Goal: Task Accomplishment & Management: Use online tool/utility

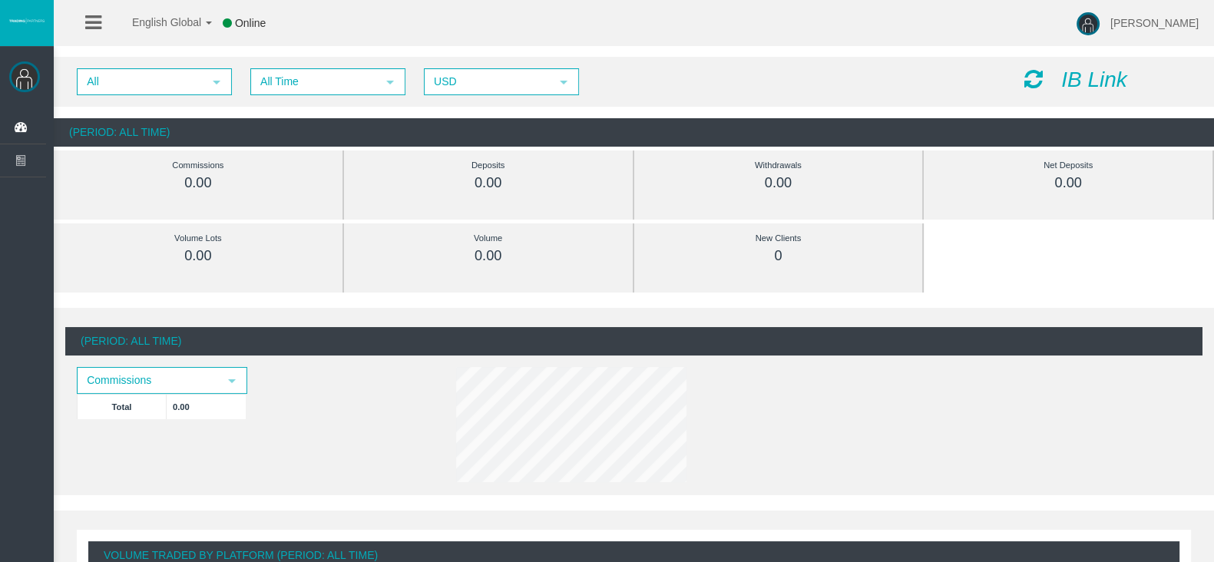
click at [1069, 78] on icon "IB Link" at bounding box center [1094, 80] width 66 height 24
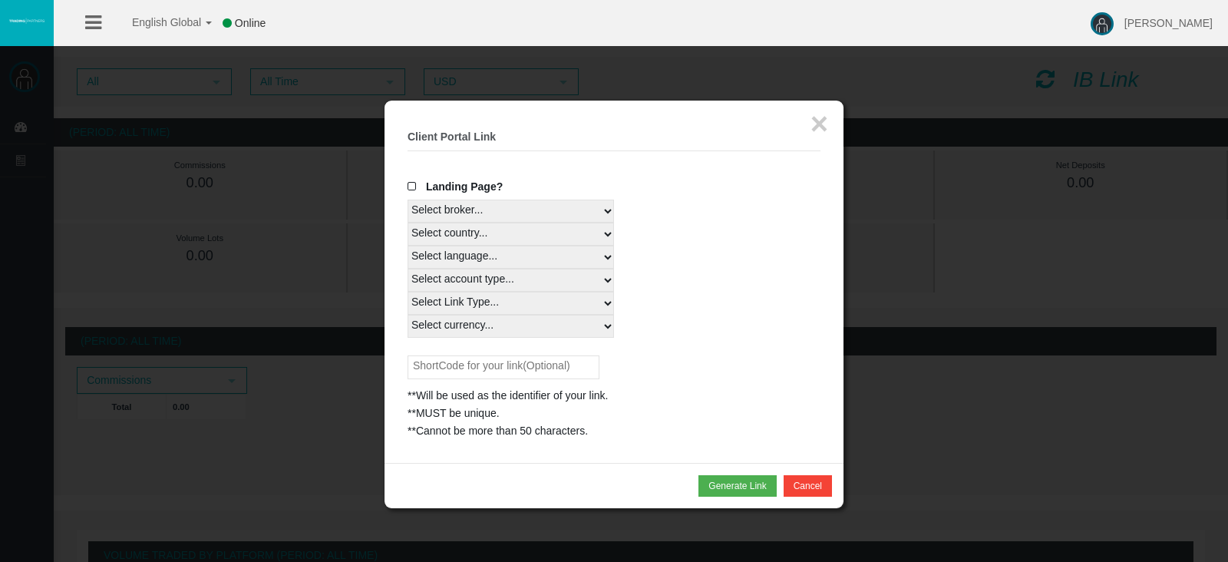
click at [567, 205] on select "Select broker... T4Trade" at bounding box center [511, 211] width 206 height 23
click at [408, 200] on select "Select broker... T4Trade" at bounding box center [511, 211] width 206 height 23
click at [556, 232] on select "Select country... Rest of the World" at bounding box center [511, 234] width 206 height 23
click at [408, 223] on select "Select country... Rest of the World" at bounding box center [511, 234] width 206 height 23
click at [507, 233] on select "Select country... Rest of the World" at bounding box center [511, 234] width 206 height 23
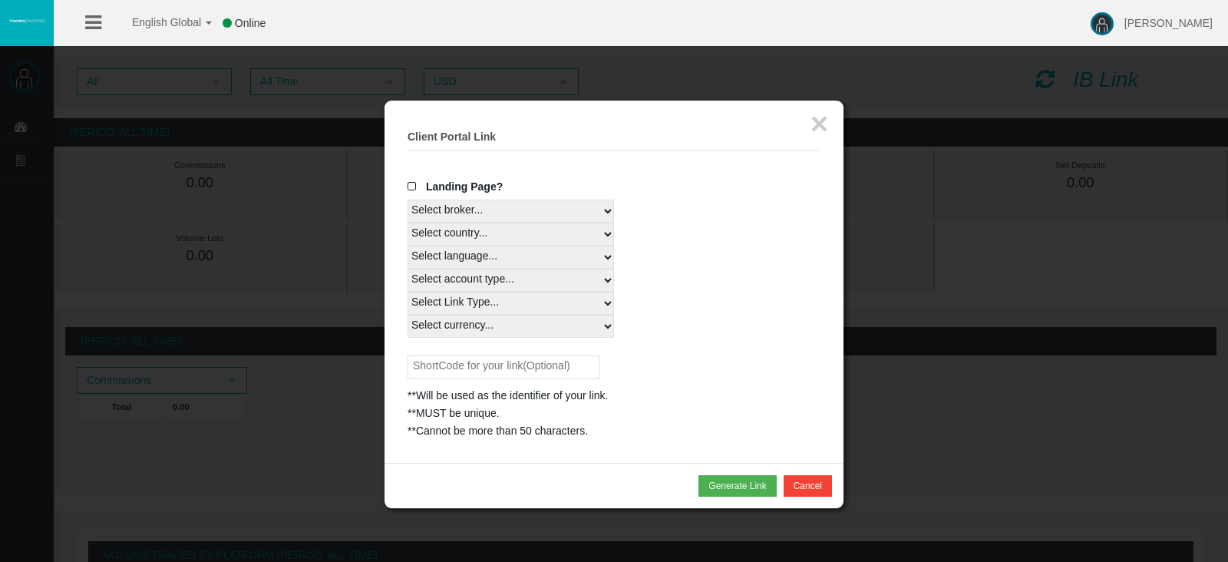
select select
click at [408, 223] on select "Select country... Rest of the World" at bounding box center [511, 234] width 206 height 23
click at [494, 252] on select "Select language... English Japanese Chinese Portuguese Spanish Czech German Fre…" at bounding box center [511, 257] width 206 height 23
select select
click at [408, 246] on select "Select language... English Japanese Chinese Portuguese Spanish Czech German Fre…" at bounding box center [511, 257] width 206 height 23
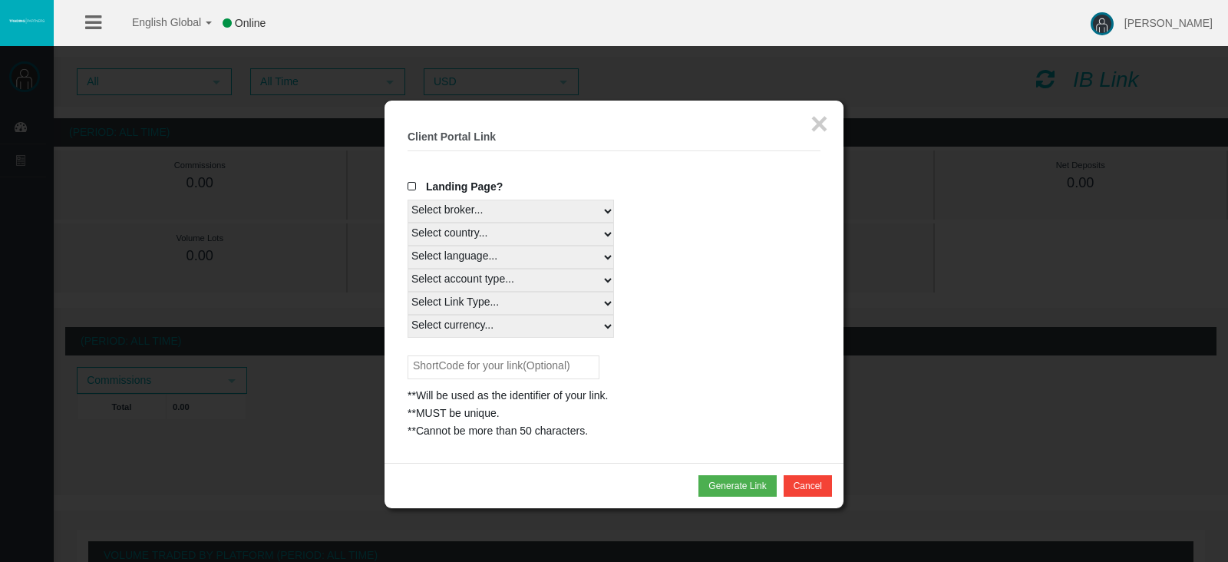
click at [532, 276] on select "Select account type... All Platforms Trade Copy MT4 LiveFloatingSpreadAccount M…" at bounding box center [511, 280] width 206 height 23
select select
click at [408, 269] on select "Select account type... All Platforms Trade Copy MT4 LiveFloatingSpreadAccount M…" at bounding box center [511, 280] width 206 height 23
click at [504, 302] on select "Select Link Type... Real" at bounding box center [511, 303] width 206 height 23
select select "Real"
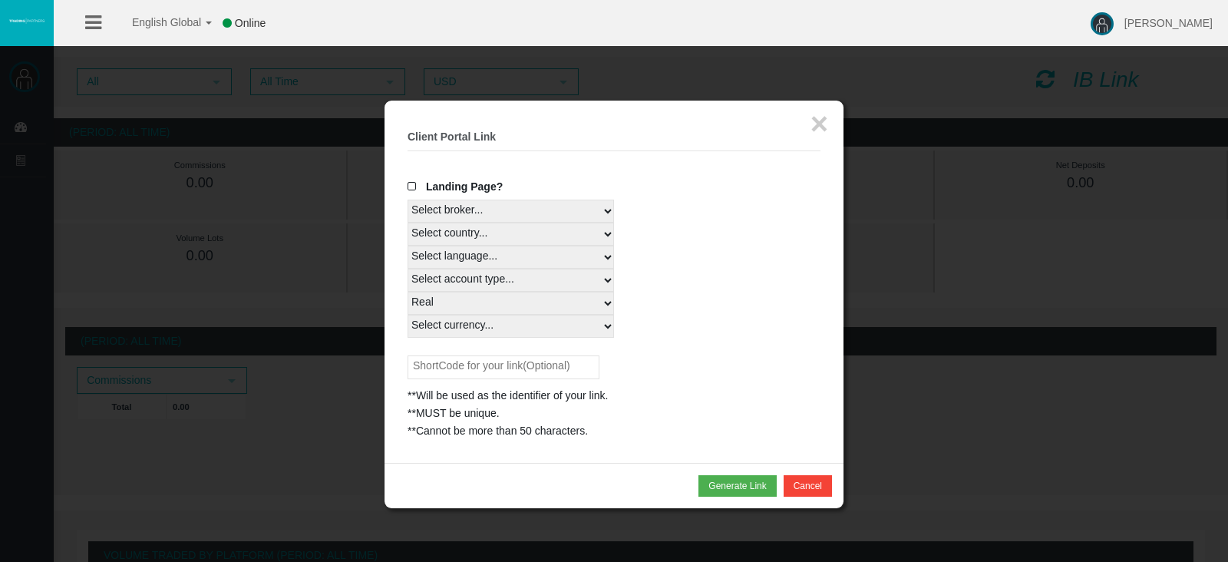
click at [408, 292] on select "Select Link Type... Real" at bounding box center [511, 303] width 206 height 23
click at [486, 323] on select "Select currency... All Currencies" at bounding box center [511, 326] width 206 height 23
select select "All Currencies"
click at [408, 315] on select "Select currency... All Currencies" at bounding box center [511, 326] width 206 height 23
click at [747, 483] on button "Generate Link" at bounding box center [738, 485] width 78 height 21
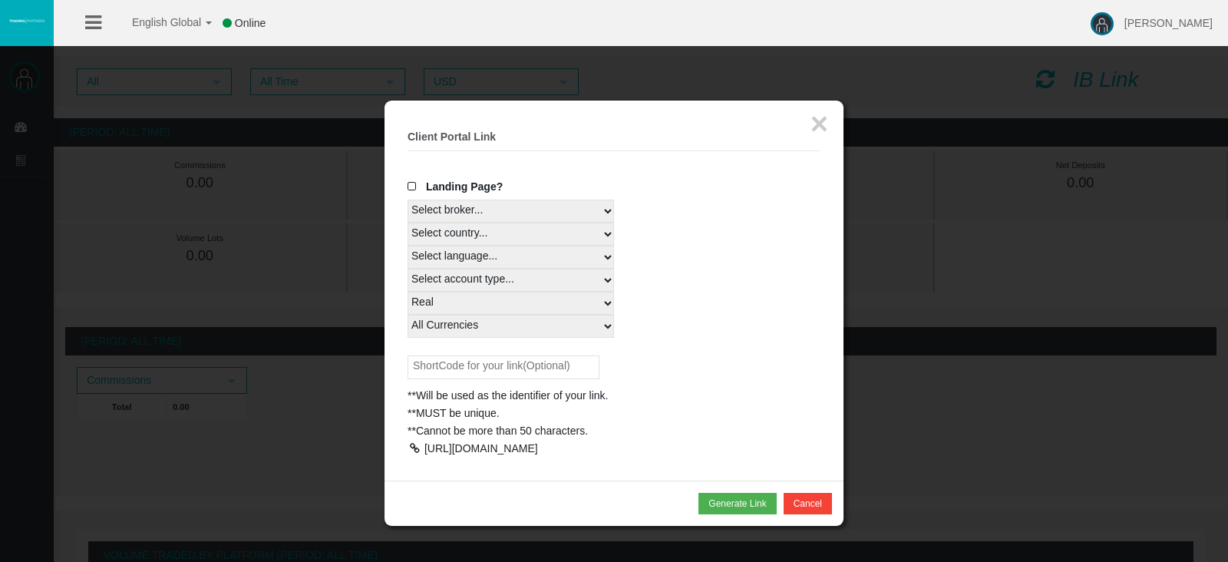
click at [415, 447] on div at bounding box center [415, 448] width 14 height 11
click at [807, 514] on button "Cancel" at bounding box center [808, 503] width 48 height 21
